Goal: Information Seeking & Learning: Learn about a topic

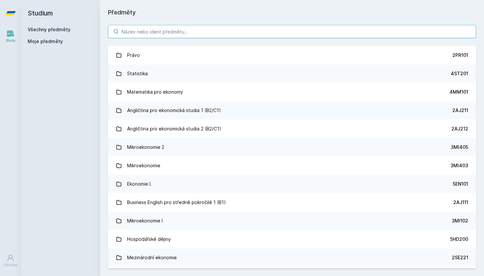
click at [224, 33] on input "search" at bounding box center [292, 31] width 368 height 13
type input "~"
type input "ř"
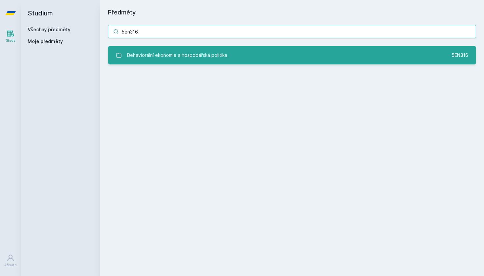
type input "5en316"
click at [261, 51] on link "Behaviorální ekonomie a hospodářská politika 5EN316" at bounding box center [292, 55] width 368 height 18
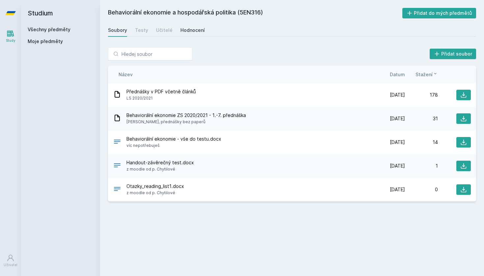
click at [190, 32] on div "Hodnocení" at bounding box center [192, 30] width 24 height 7
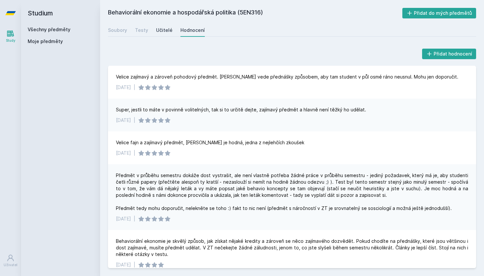
click at [164, 32] on div "Učitelé" at bounding box center [164, 30] width 16 height 7
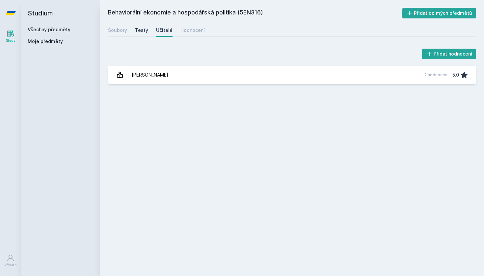
click at [143, 32] on div "Testy" at bounding box center [141, 30] width 13 height 7
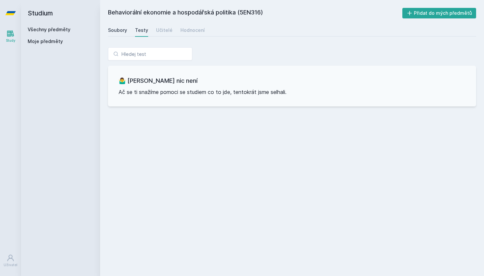
click at [122, 32] on div "Soubory" at bounding box center [117, 30] width 19 height 7
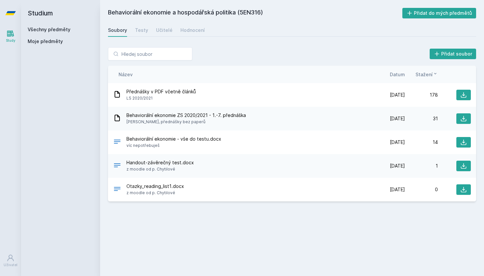
click at [178, 115] on span "Behaviorální ekonomie ZS 2020/2021 - 1.-7. přednáška" at bounding box center [185, 115] width 119 height 7
click at [459, 119] on button at bounding box center [463, 119] width 14 height 11
click at [165, 29] on div "Učitelé" at bounding box center [164, 30] width 16 height 7
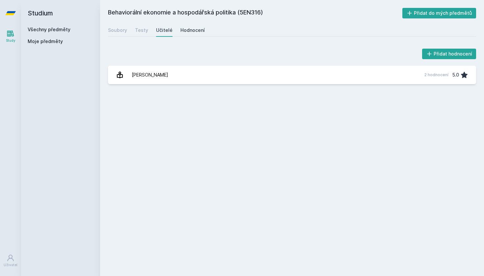
click at [194, 31] on div "Hodnocení" at bounding box center [192, 30] width 24 height 7
